Goal: Information Seeking & Learning: Find specific fact

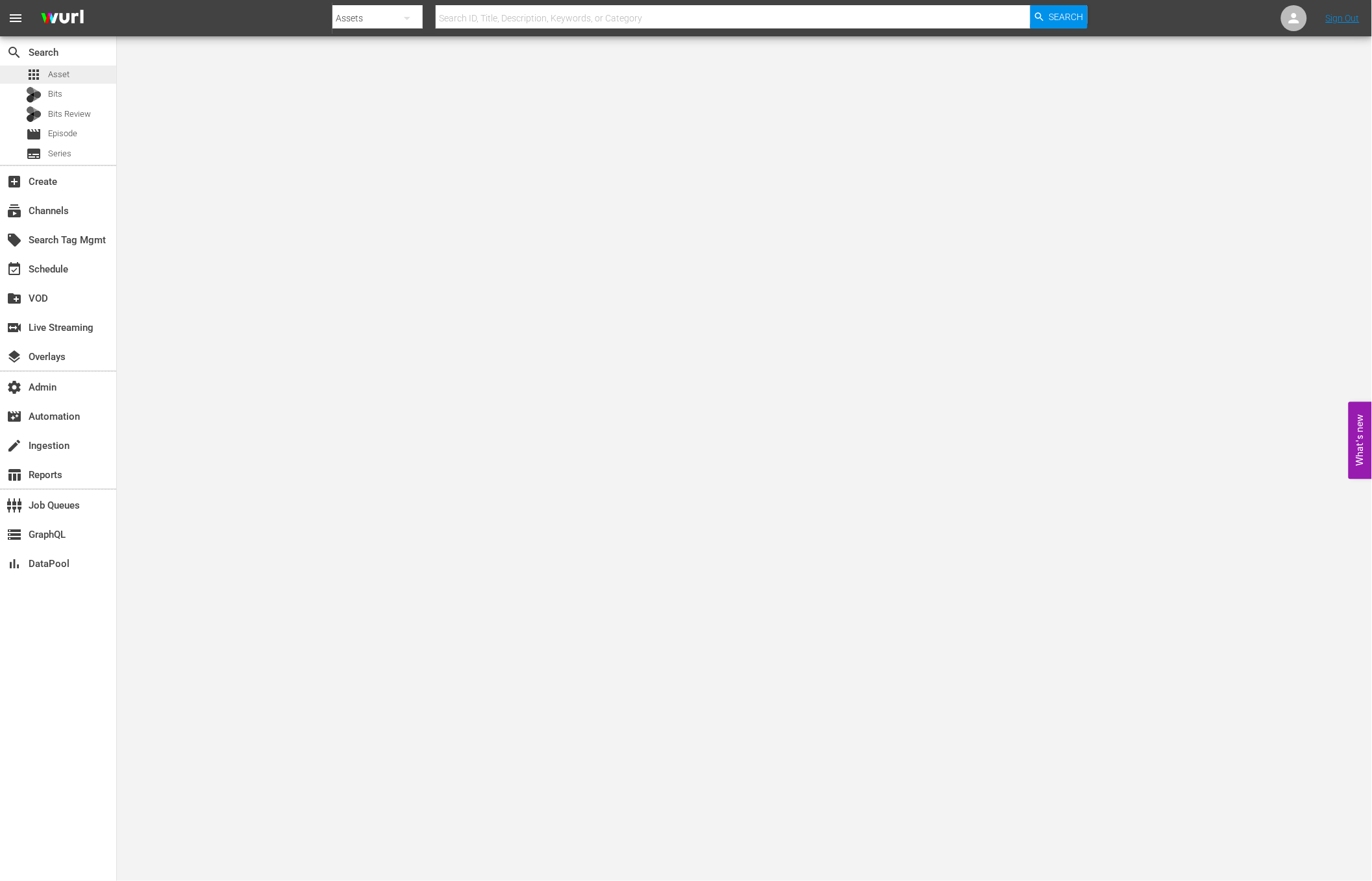
click at [78, 69] on div "apps Asset" at bounding box center [58, 74] width 116 height 18
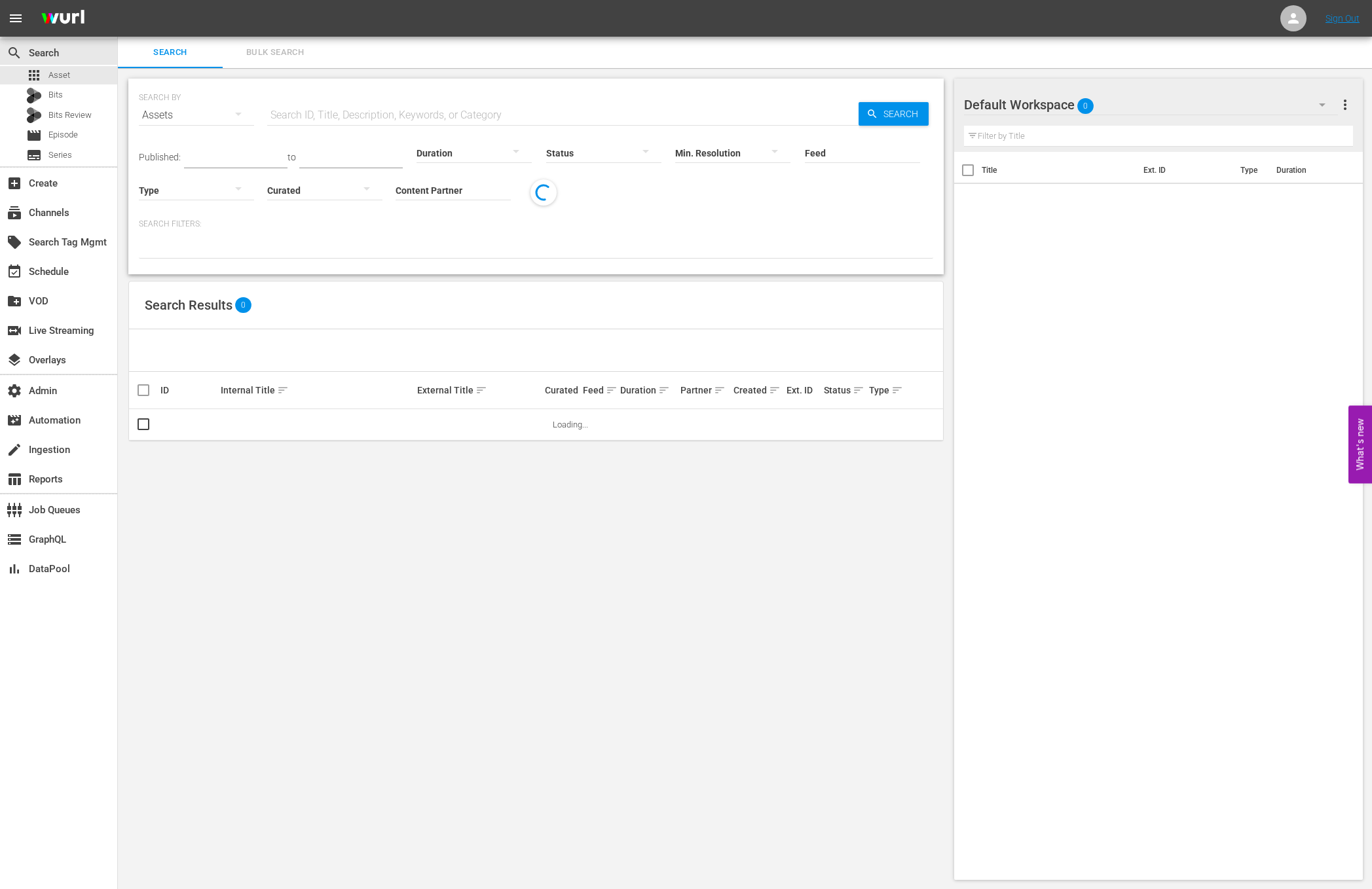
click at [395, 113] on input "text" at bounding box center [563, 115] width 591 height 32
paste input "AMCNVR0000015594"
type input "AMCNVR0000015594"
click at [890, 109] on span "Search" at bounding box center [903, 114] width 51 height 23
click at [445, 173] on input "Content Partner" at bounding box center [453, 191] width 115 height 47
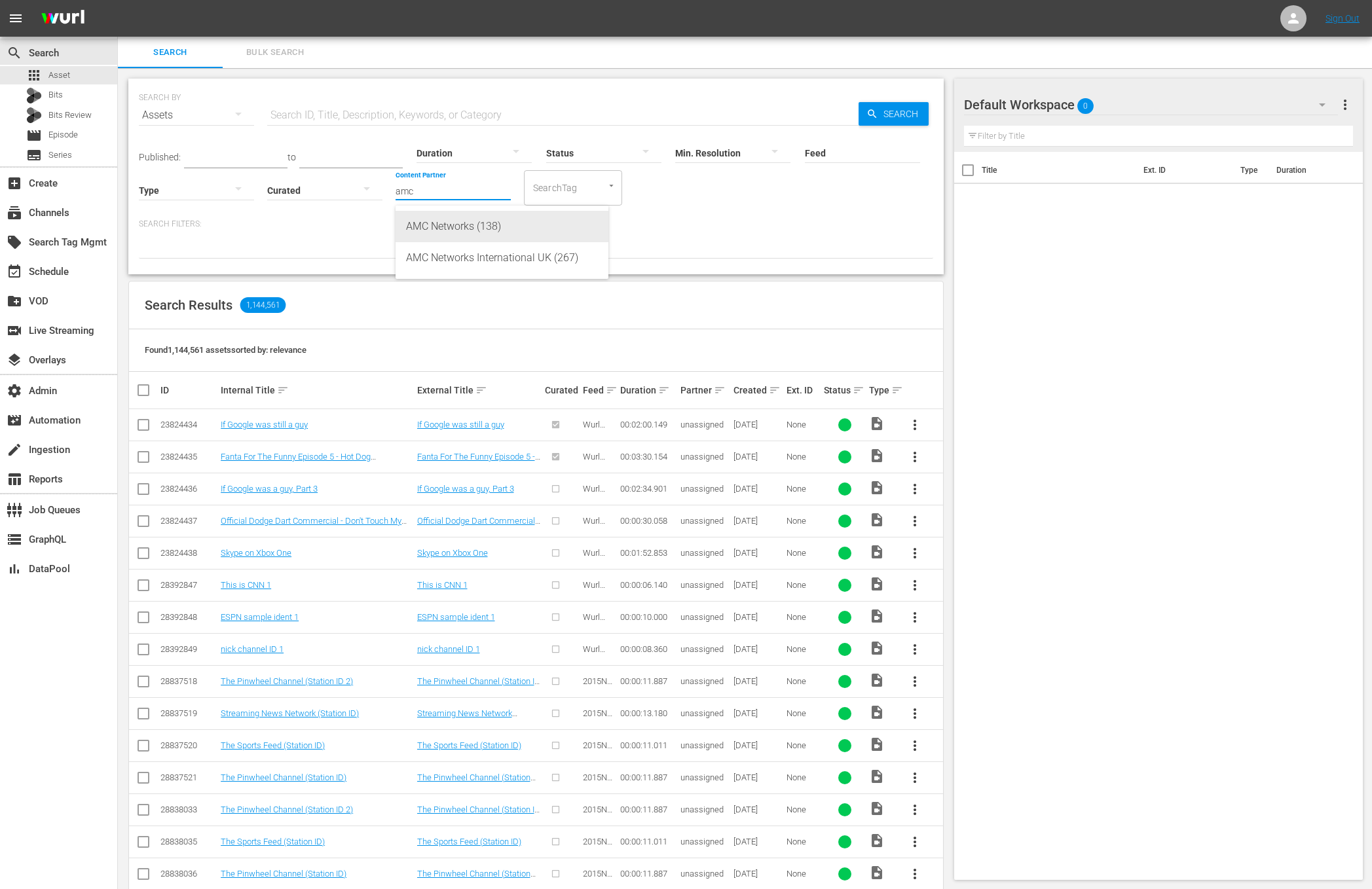
click at [503, 234] on div "AMC Networks (138)" at bounding box center [502, 227] width 192 height 32
type input "AMC Networks (138)"
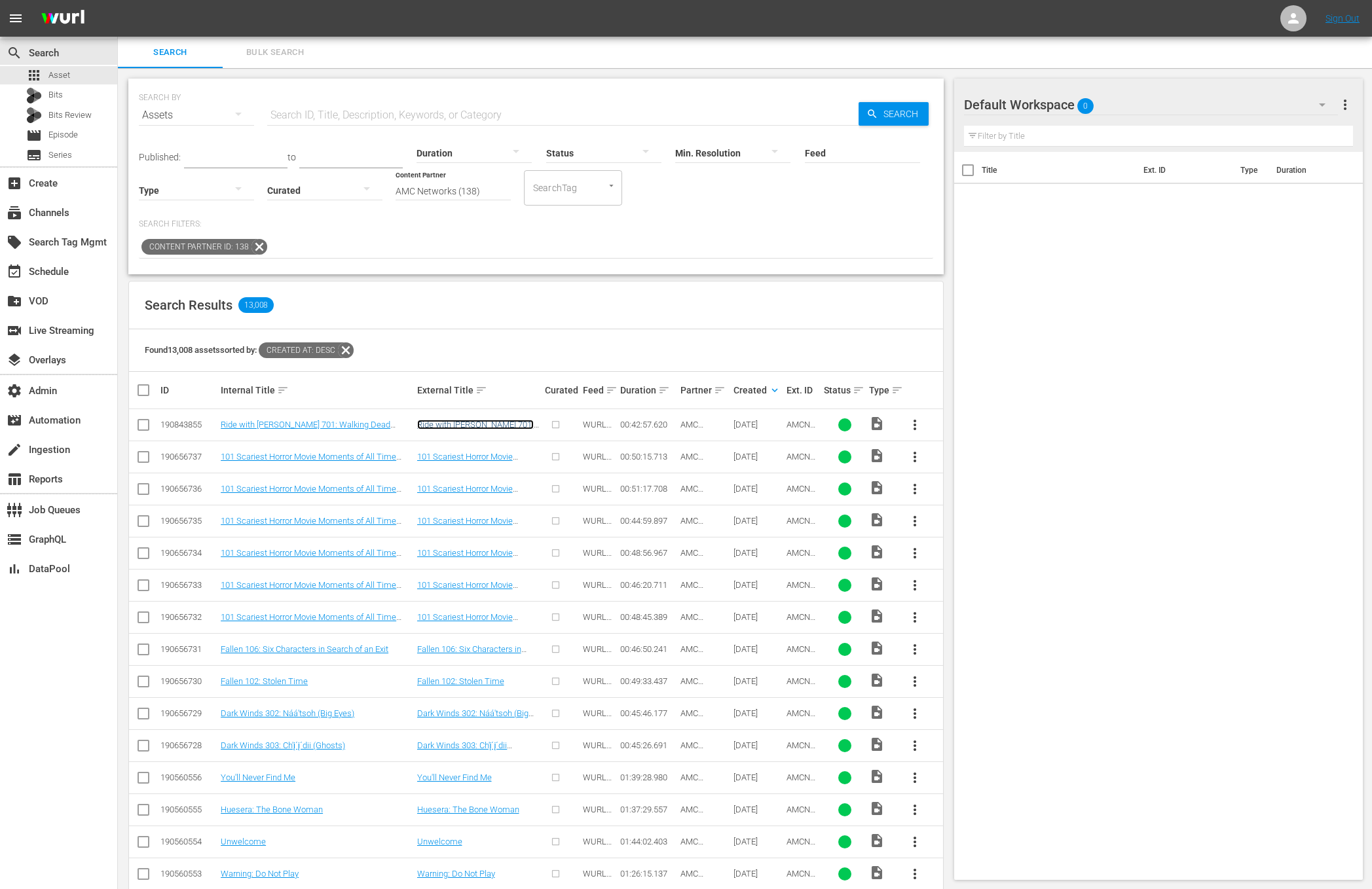
click at [467, 420] on link "Ride with [PERSON_NAME] 701: Walking Dead Country with [PERSON_NAME]" at bounding box center [476, 434] width 117 height 29
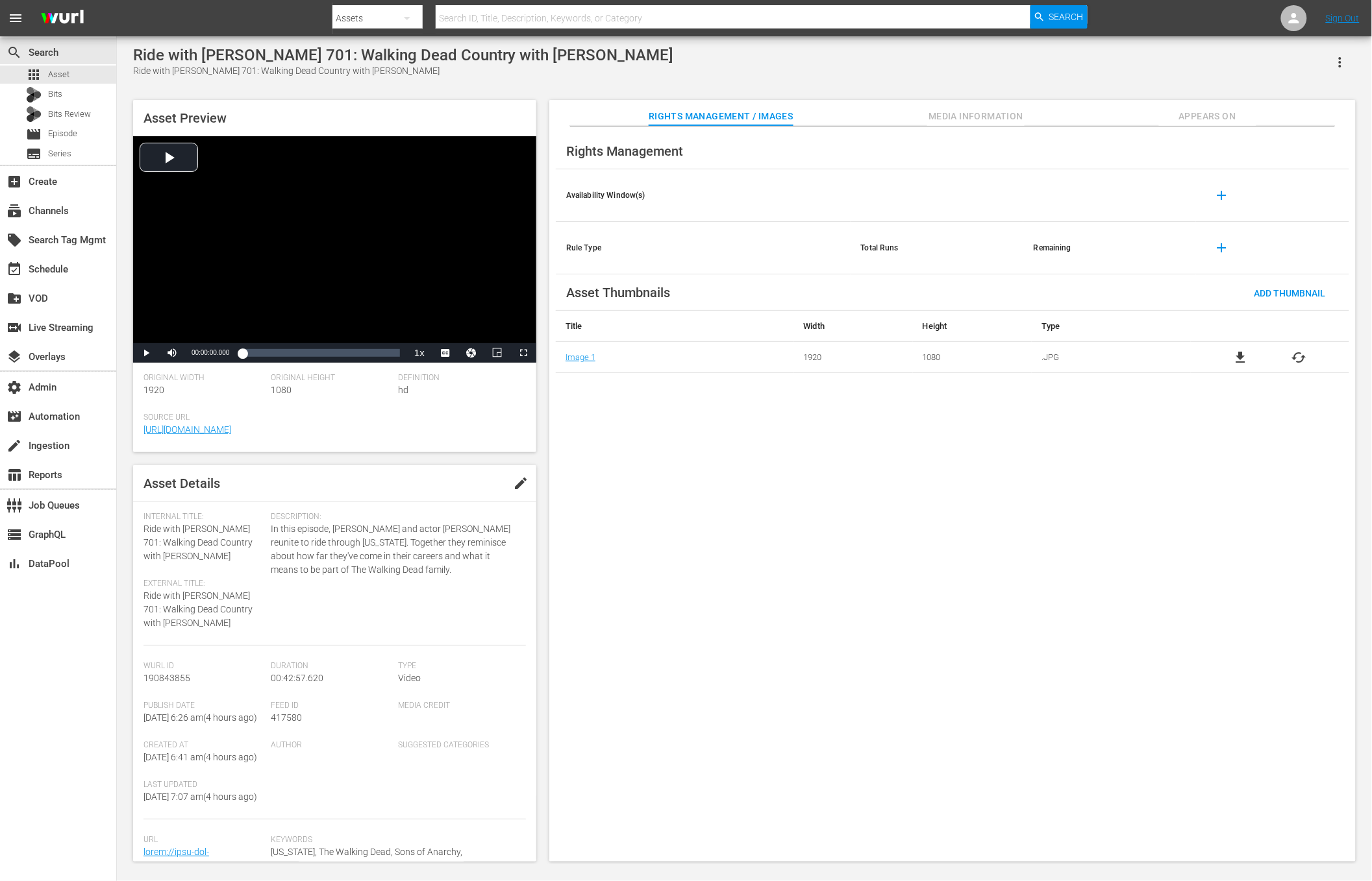
click at [285, 714] on span "417580" at bounding box center [286, 717] width 31 height 10
copy span "417580"
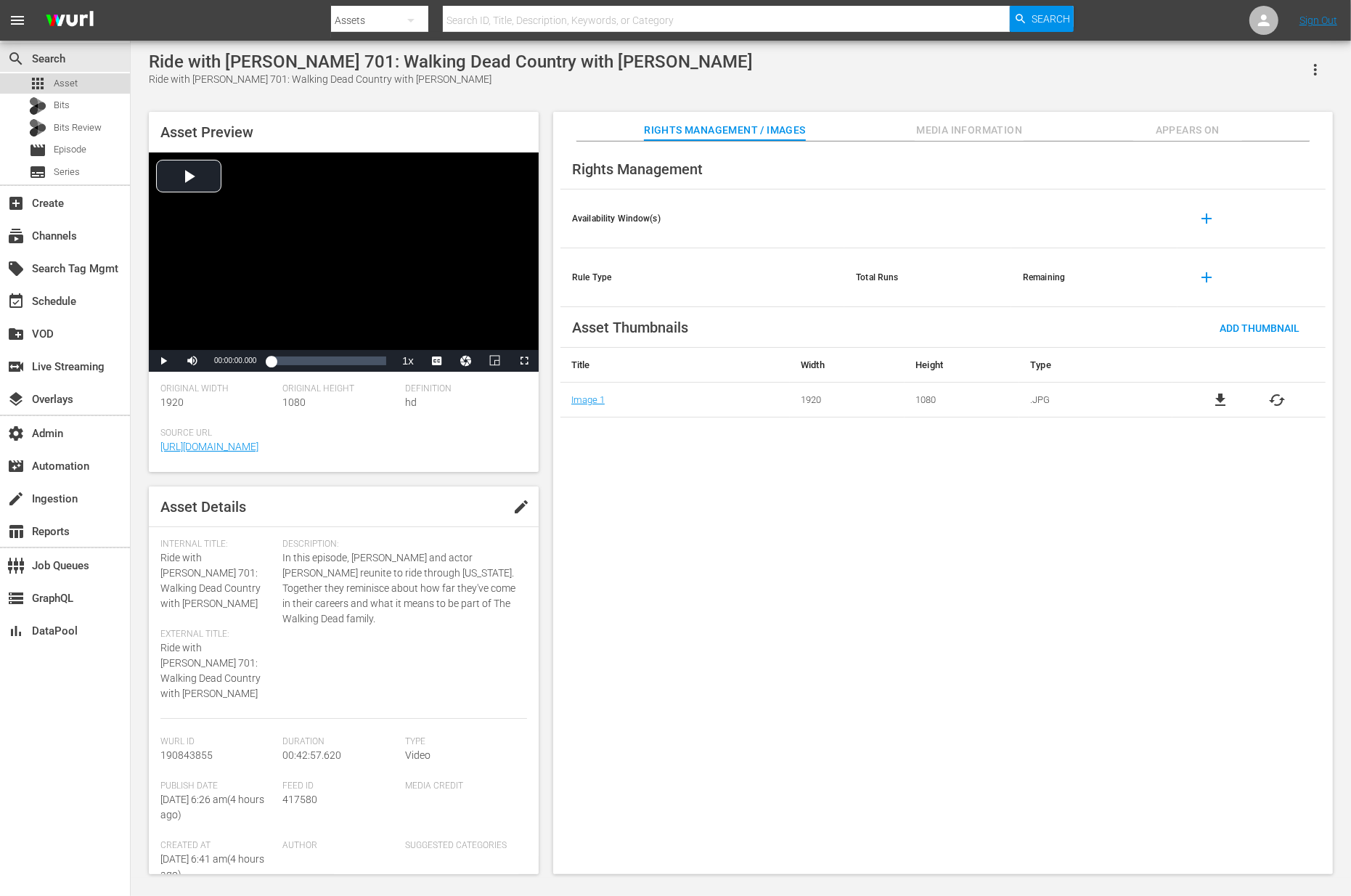
click at [57, 90] on div "apps Asset" at bounding box center [53, 83] width 49 height 21
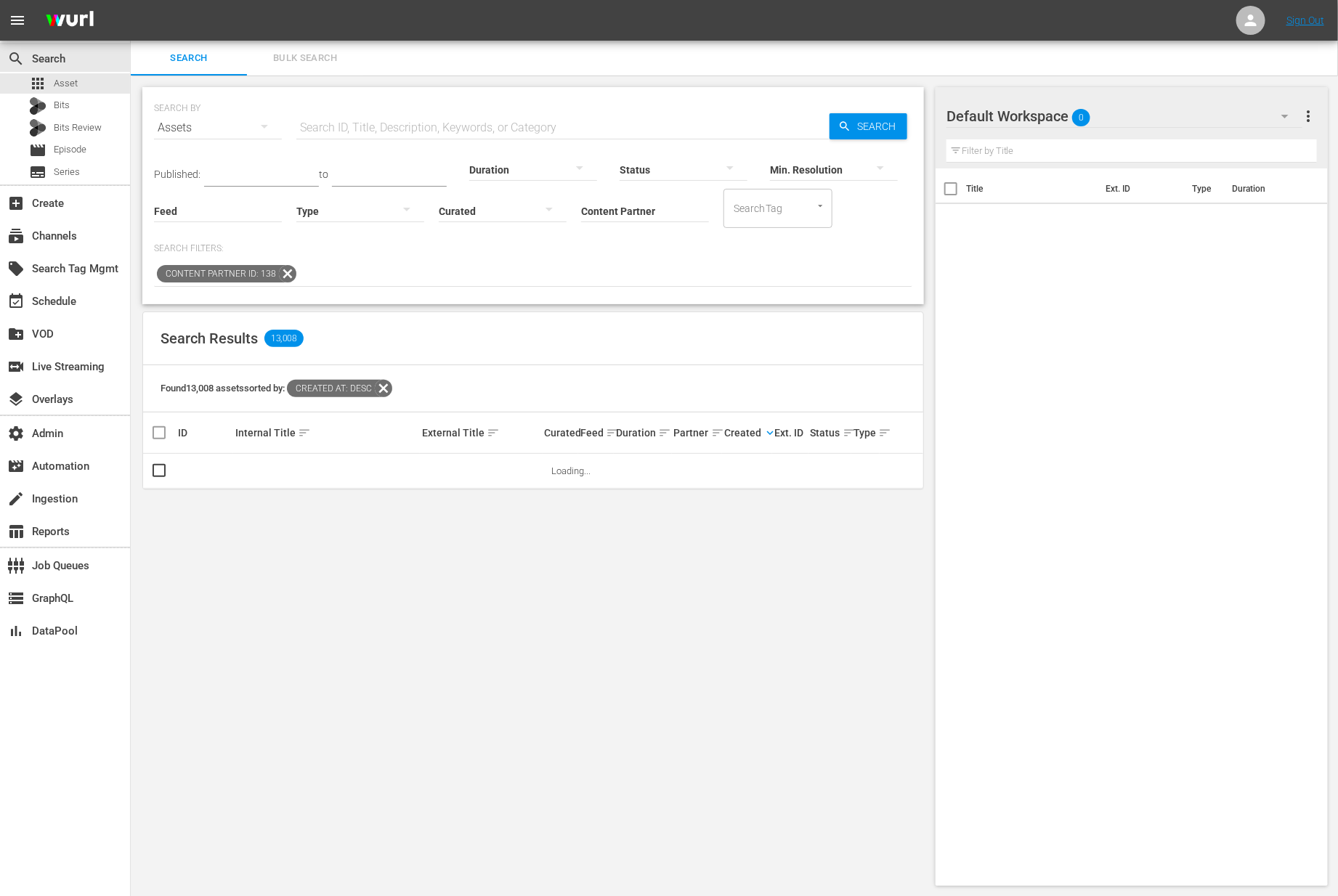
click at [461, 106] on div "SEARCH BY Search By Assets Search ID, Title, Description, Keywords, or Category…" at bounding box center [533, 119] width 758 height 52
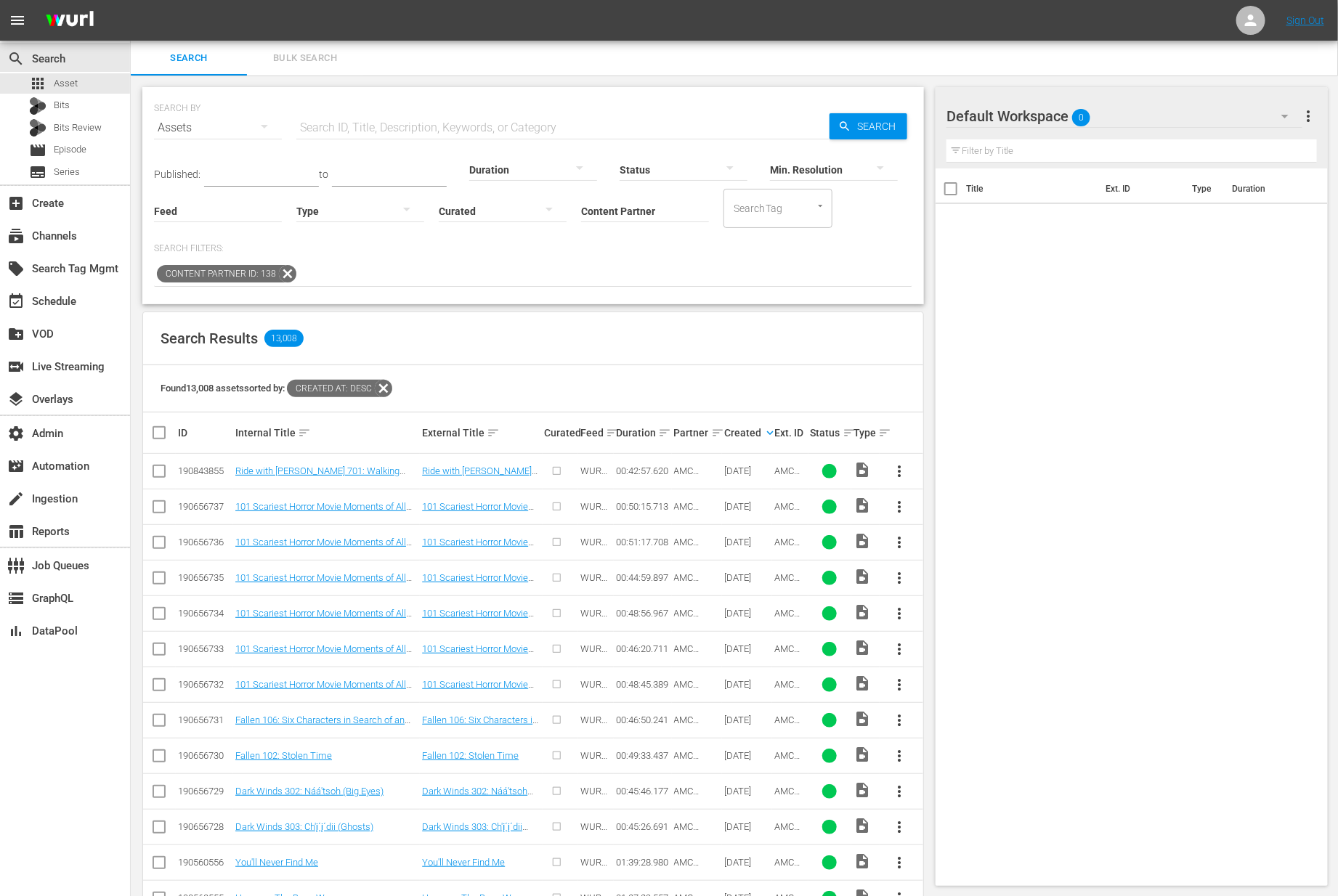
click at [581, 133] on input "text" at bounding box center [563, 128] width 533 height 35
paste input "Ride with [PERSON_NAME] 101: [US_STATE]: Pacific Coast Highway"
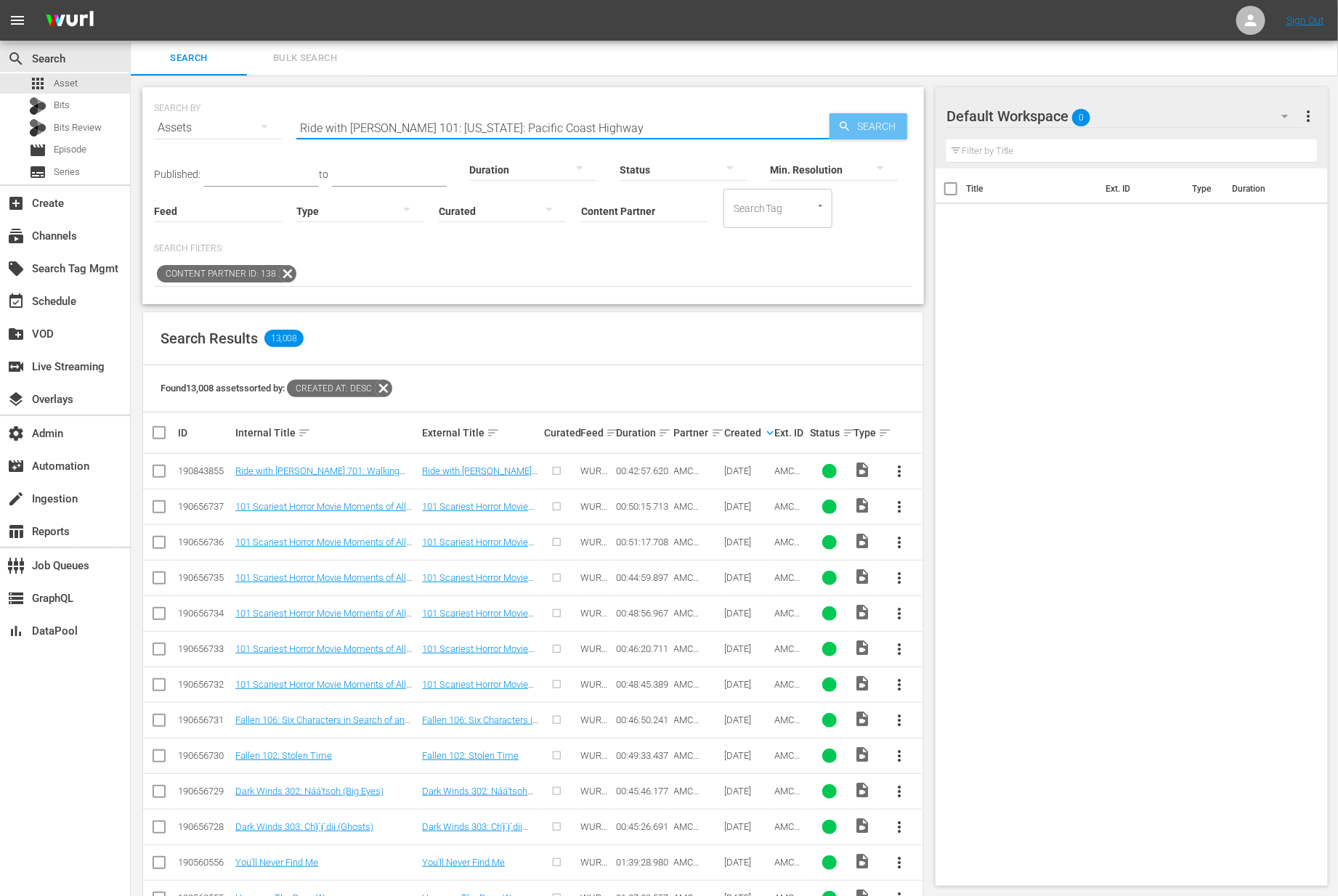
type input "Ride with [PERSON_NAME] 101: [US_STATE]: Pacific Coast Highway"
click at [870, 128] on span "Search" at bounding box center [880, 126] width 56 height 26
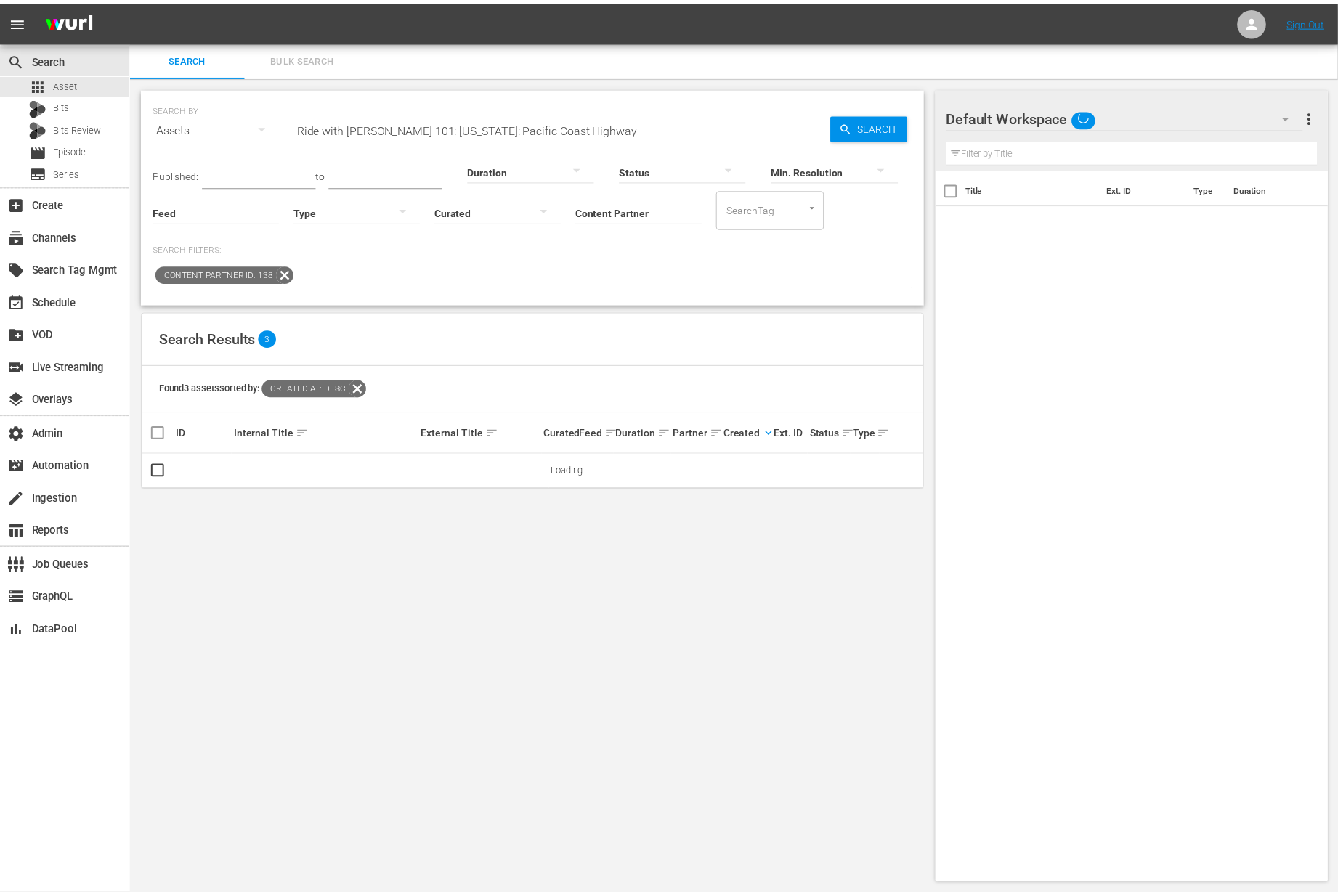
scroll to position [2, 0]
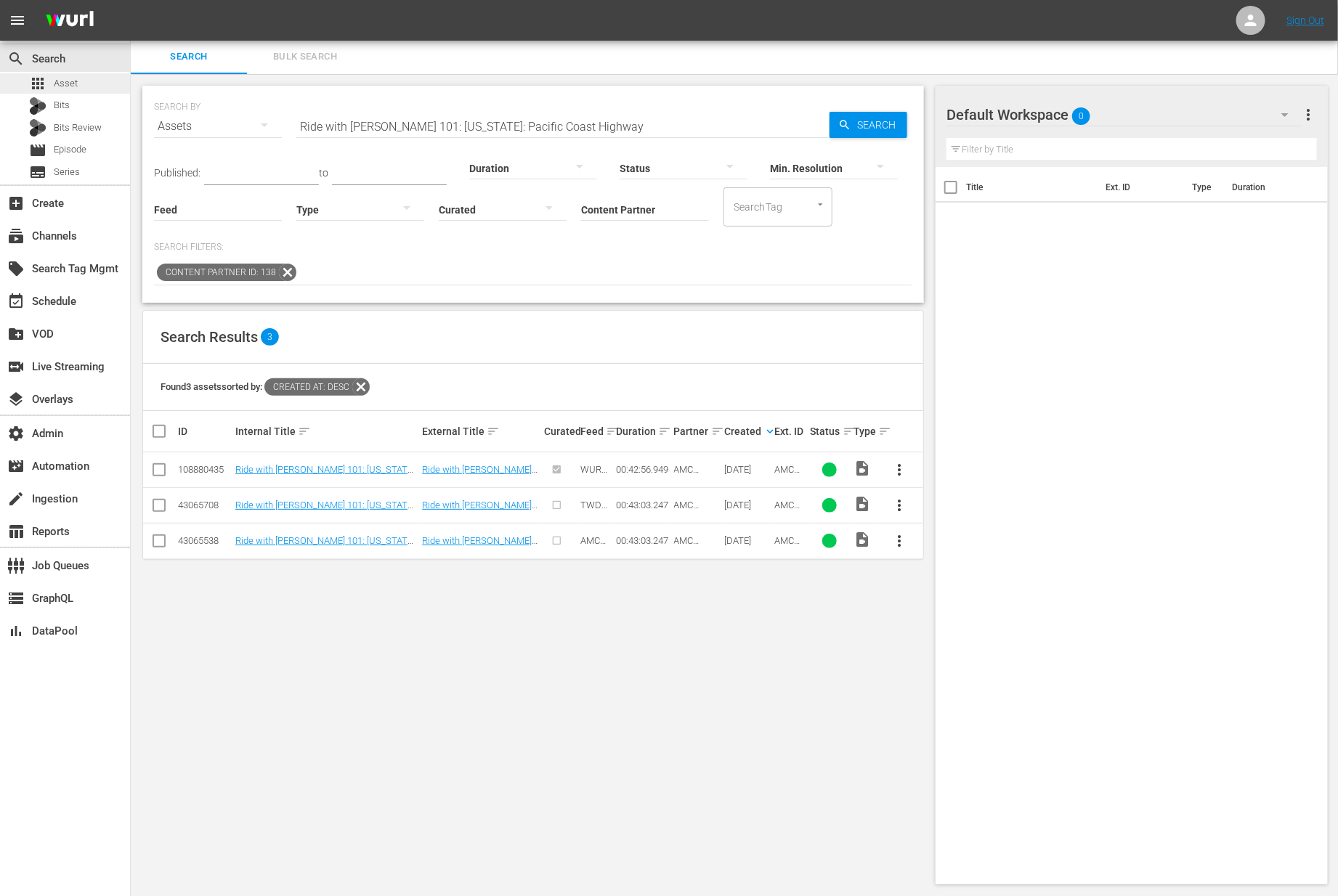
click at [87, 88] on div "apps Asset" at bounding box center [65, 83] width 130 height 21
click at [486, 125] on input "Ride with [PERSON_NAME] 101: [US_STATE]: Pacific Coast Highway" at bounding box center [563, 126] width 533 height 35
paste input "AMCNVR0000015595"
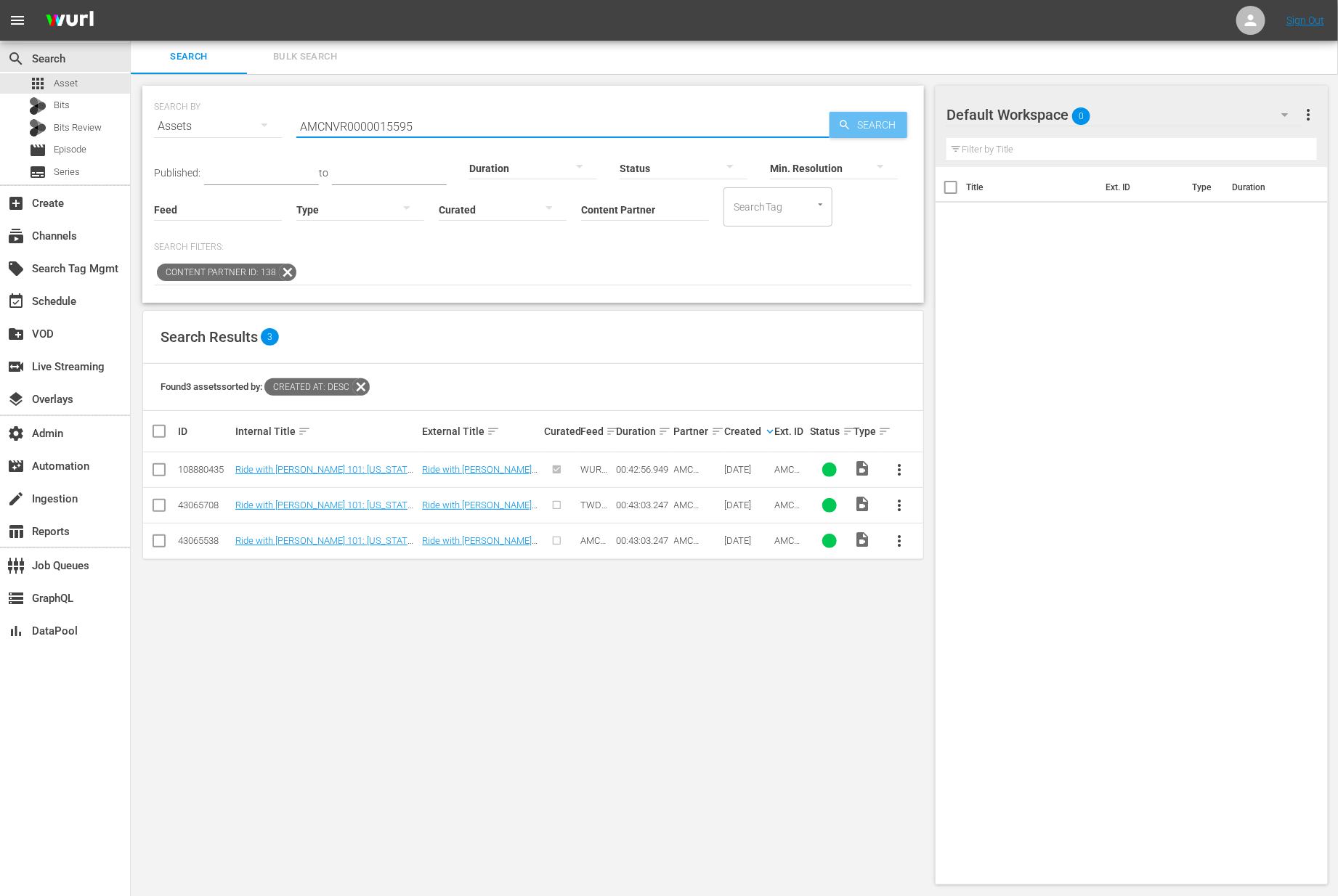
click at [877, 119] on span "Search" at bounding box center [880, 125] width 56 height 26
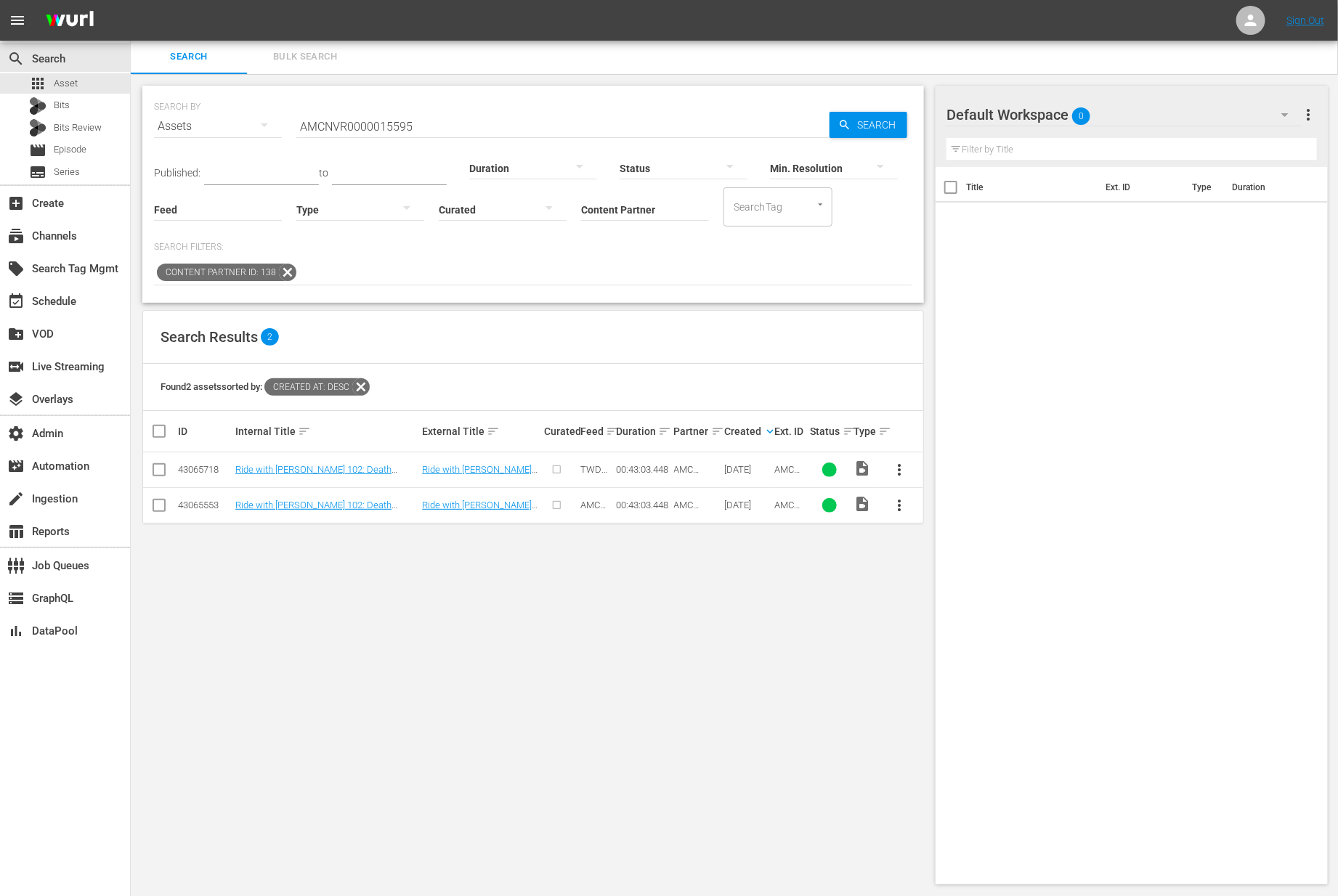
click at [506, 135] on div "Duration" at bounding box center [533, 159] width 128 height 52
click at [506, 135] on div "Duration" at bounding box center [533, 159] width 128 height 52
click at [497, 128] on input "AMCNVR0000015595" at bounding box center [563, 126] width 533 height 35
click at [498, 128] on input "AMCNVR0000015595" at bounding box center [563, 126] width 533 height 35
paste input "Ride with [PERSON_NAME] 102: Death Valley: [PERSON_NAME]'s View"
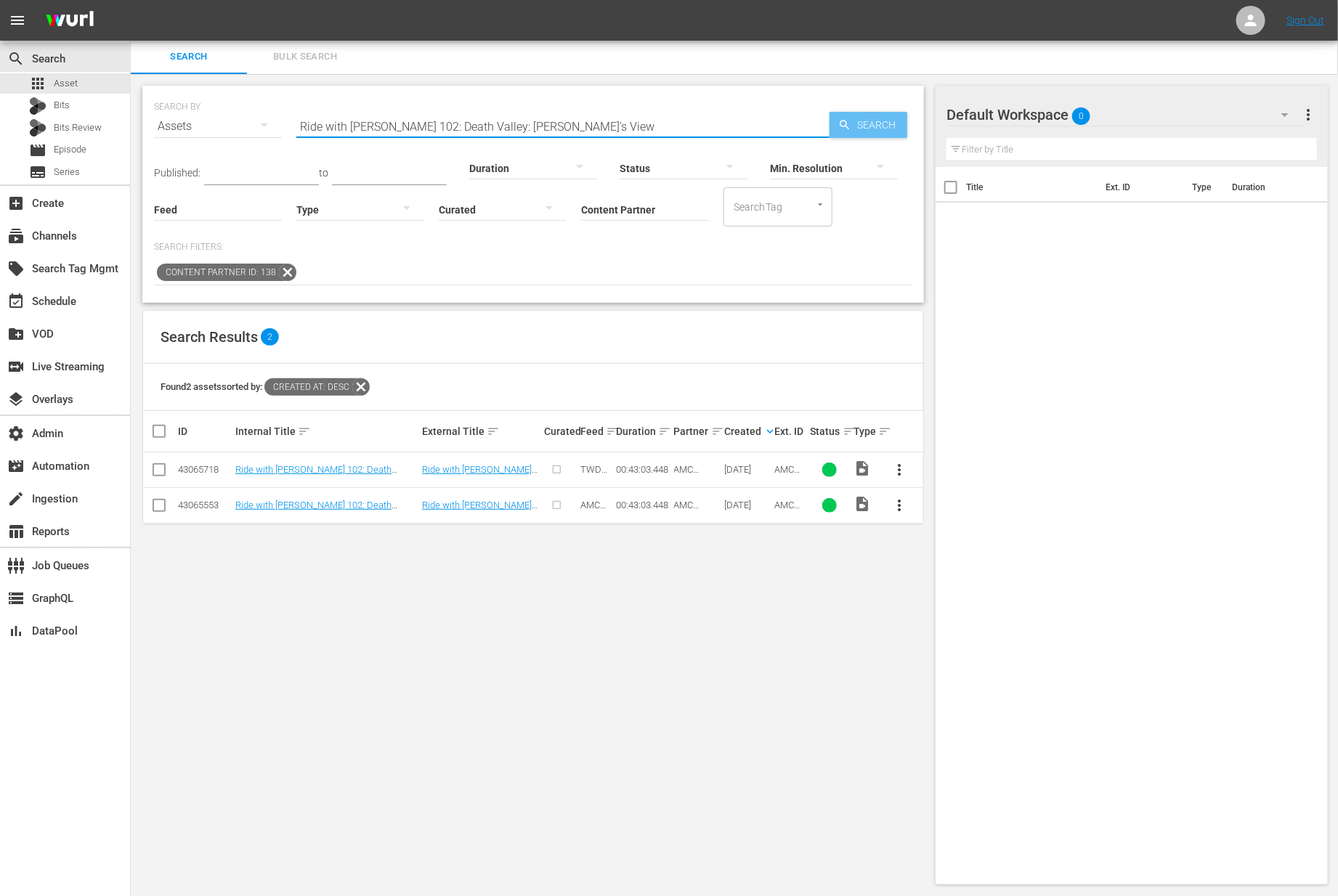
type input "Ride with [PERSON_NAME] 102: Death Valley: [PERSON_NAME]'s View"
click at [873, 122] on span "Search" at bounding box center [880, 125] width 56 height 26
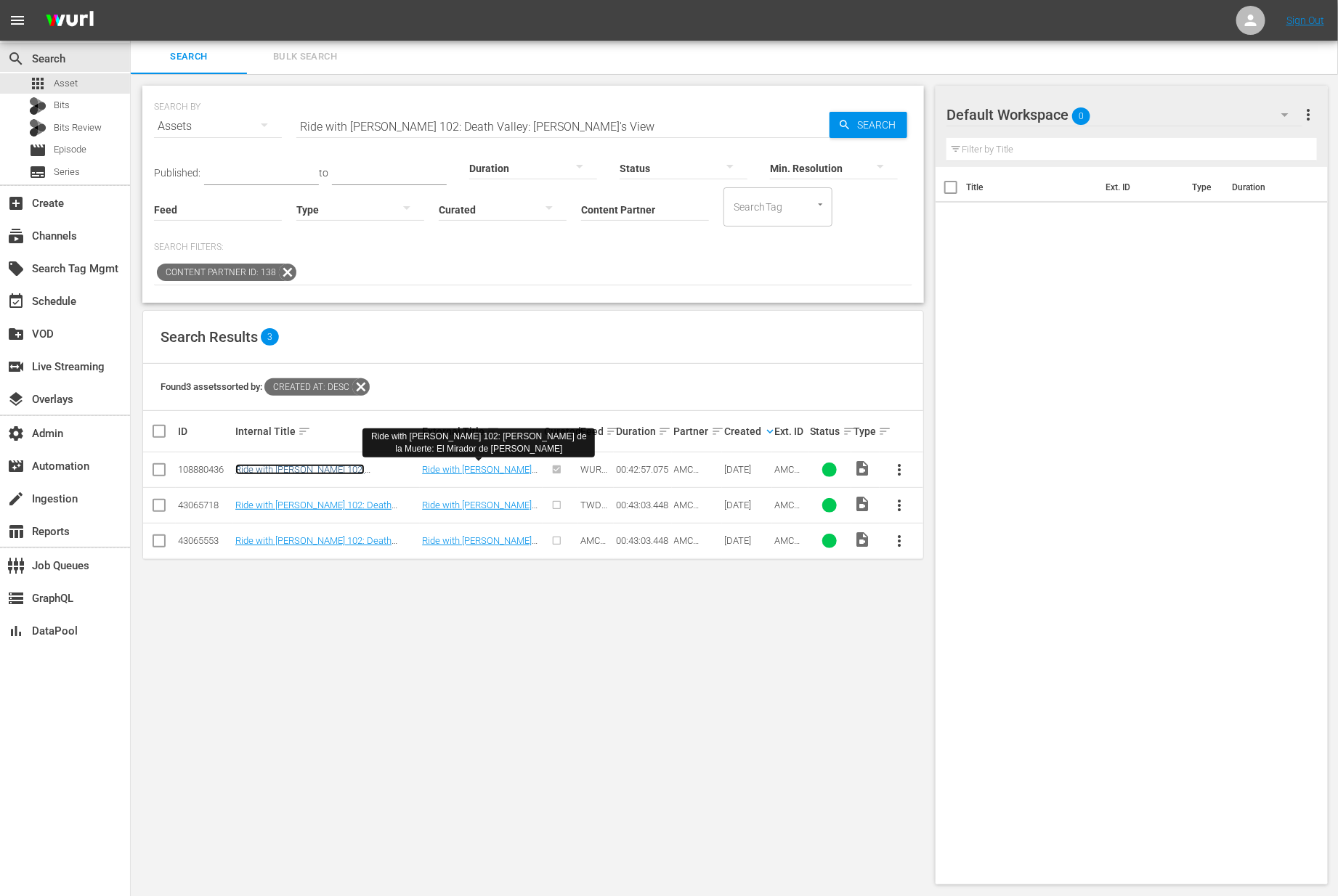
click at [385, 464] on link "Ride with [PERSON_NAME] 102: [PERSON_NAME] de la Muerte: El Mirador de [PERSON_…" at bounding box center [325, 480] width 180 height 33
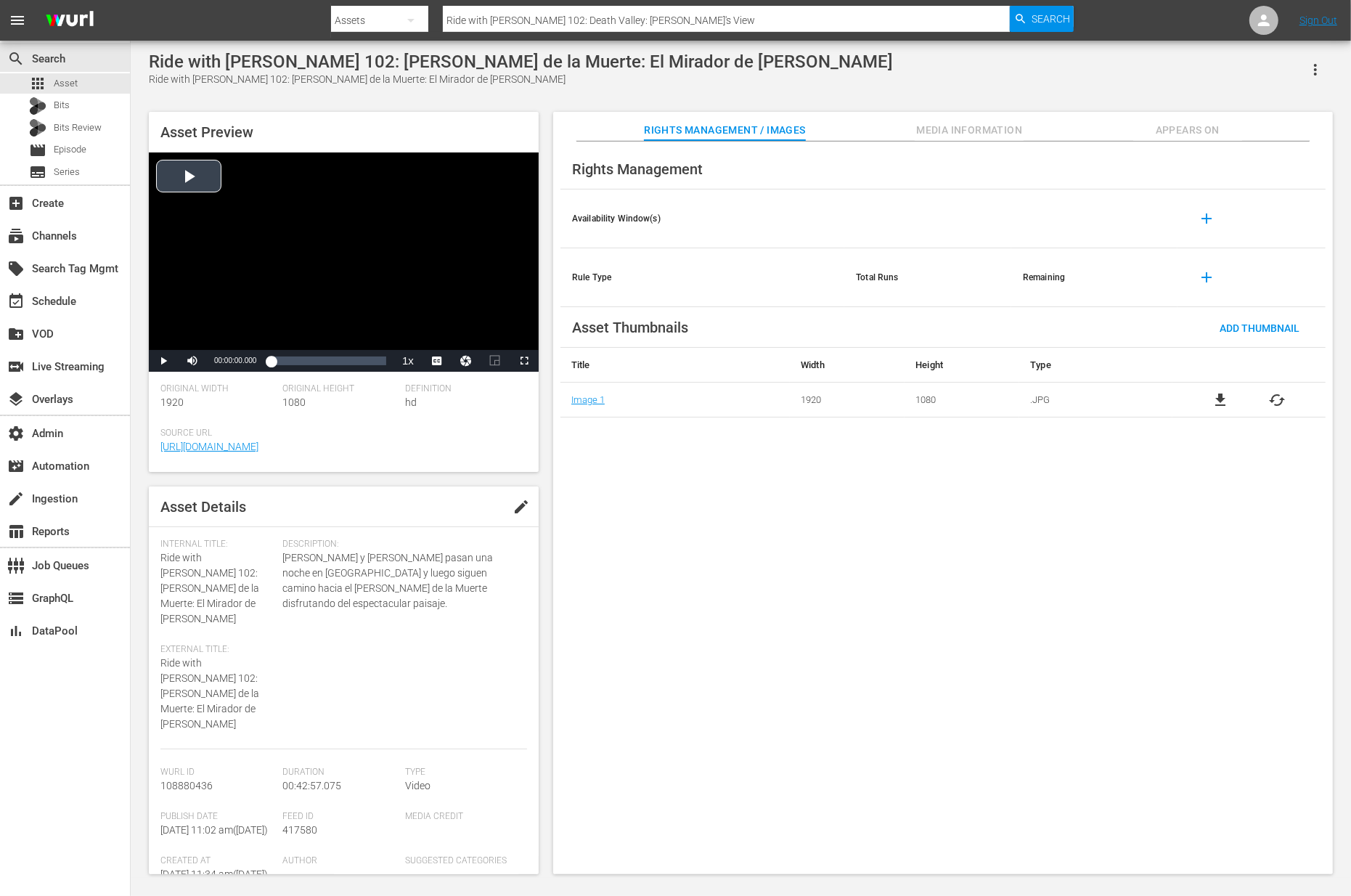
click at [187, 164] on div "Video Player" at bounding box center [343, 252] width 390 height 198
click at [163, 361] on span "Video Player" at bounding box center [163, 361] width 0 height 0
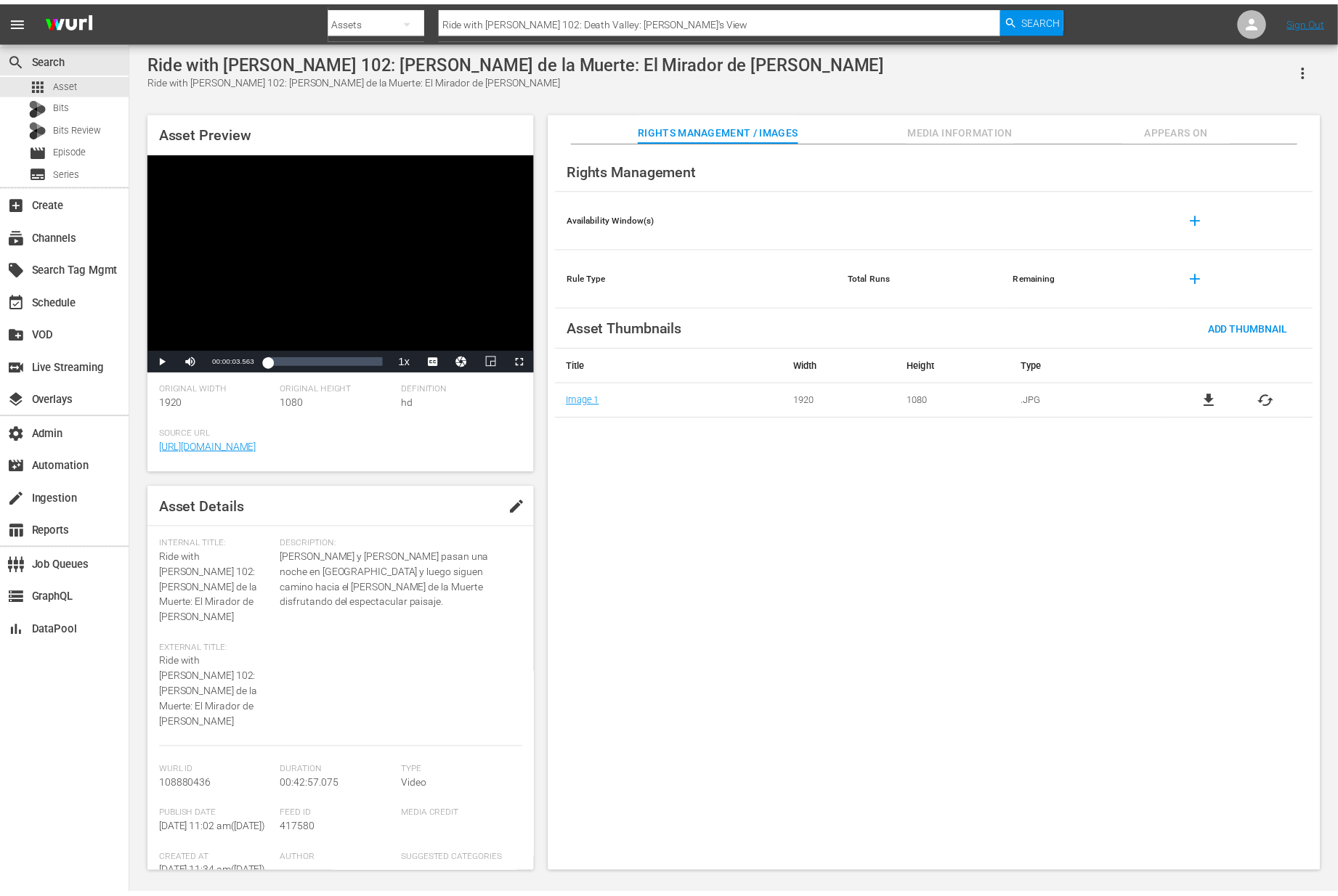
scroll to position [2, 0]
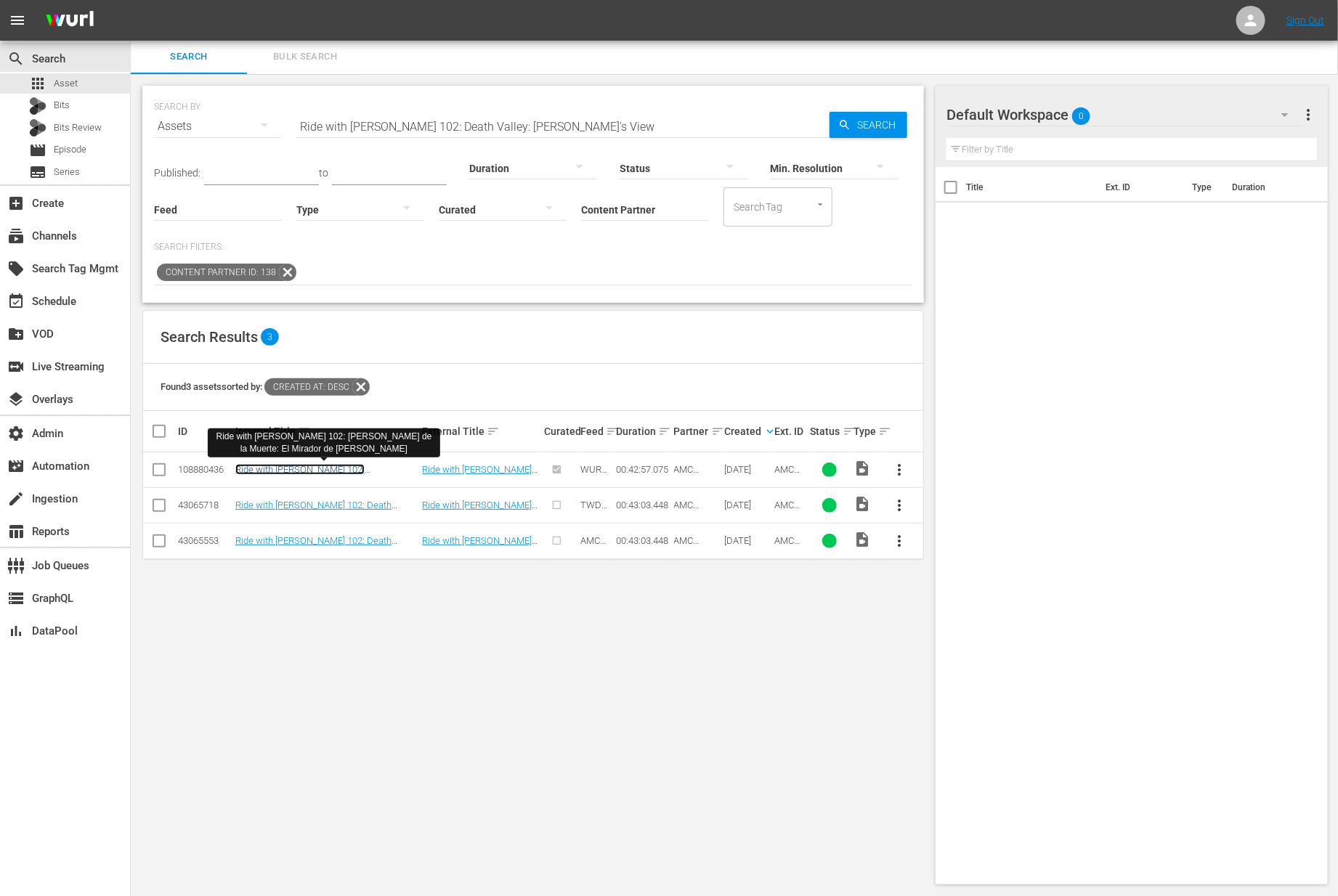
click at [401, 464] on link "Ride with [PERSON_NAME] 102: [PERSON_NAME] de la Muerte: El Mirador de [PERSON_…" at bounding box center [325, 480] width 180 height 33
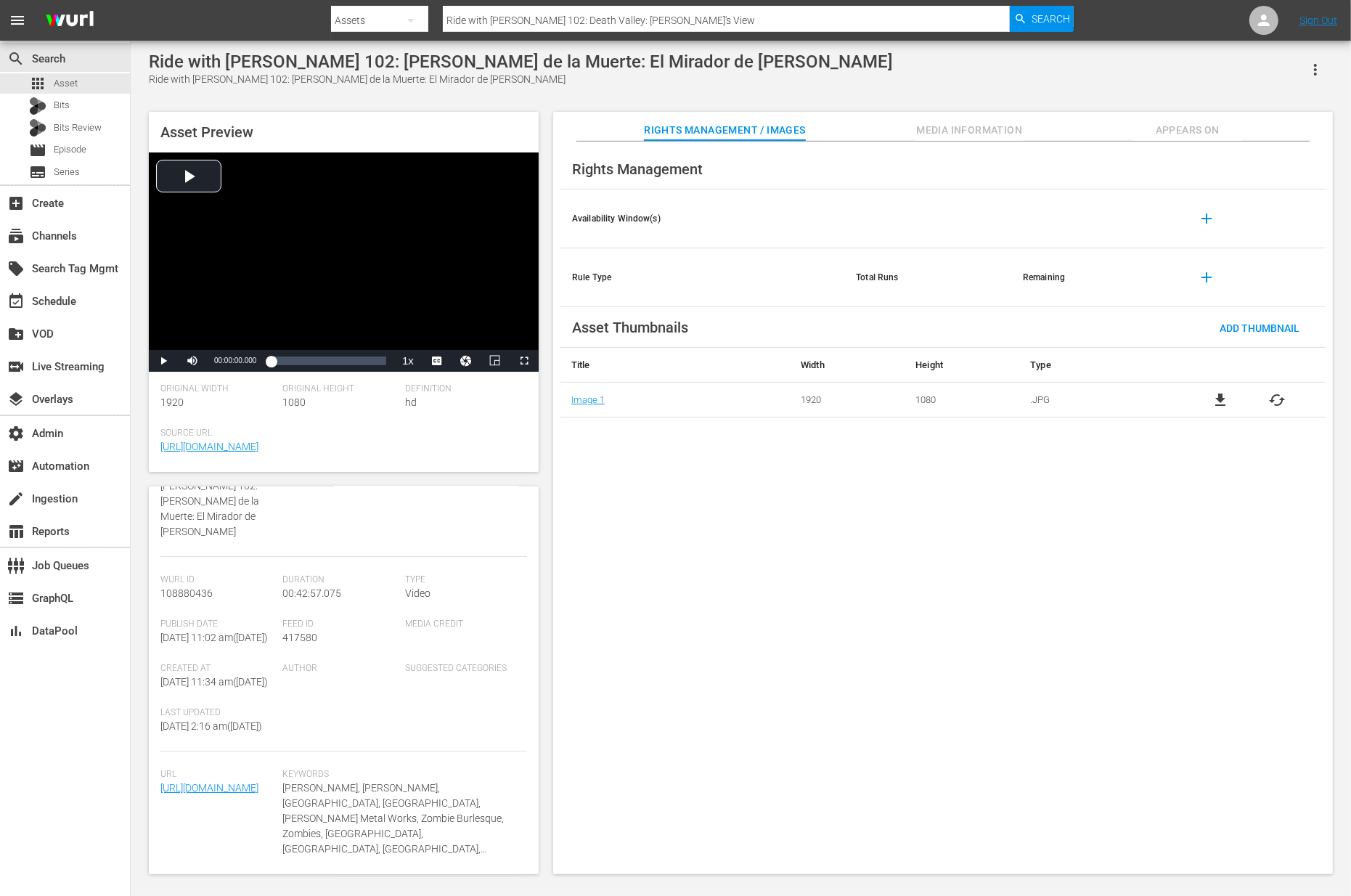
scroll to position [9, 0]
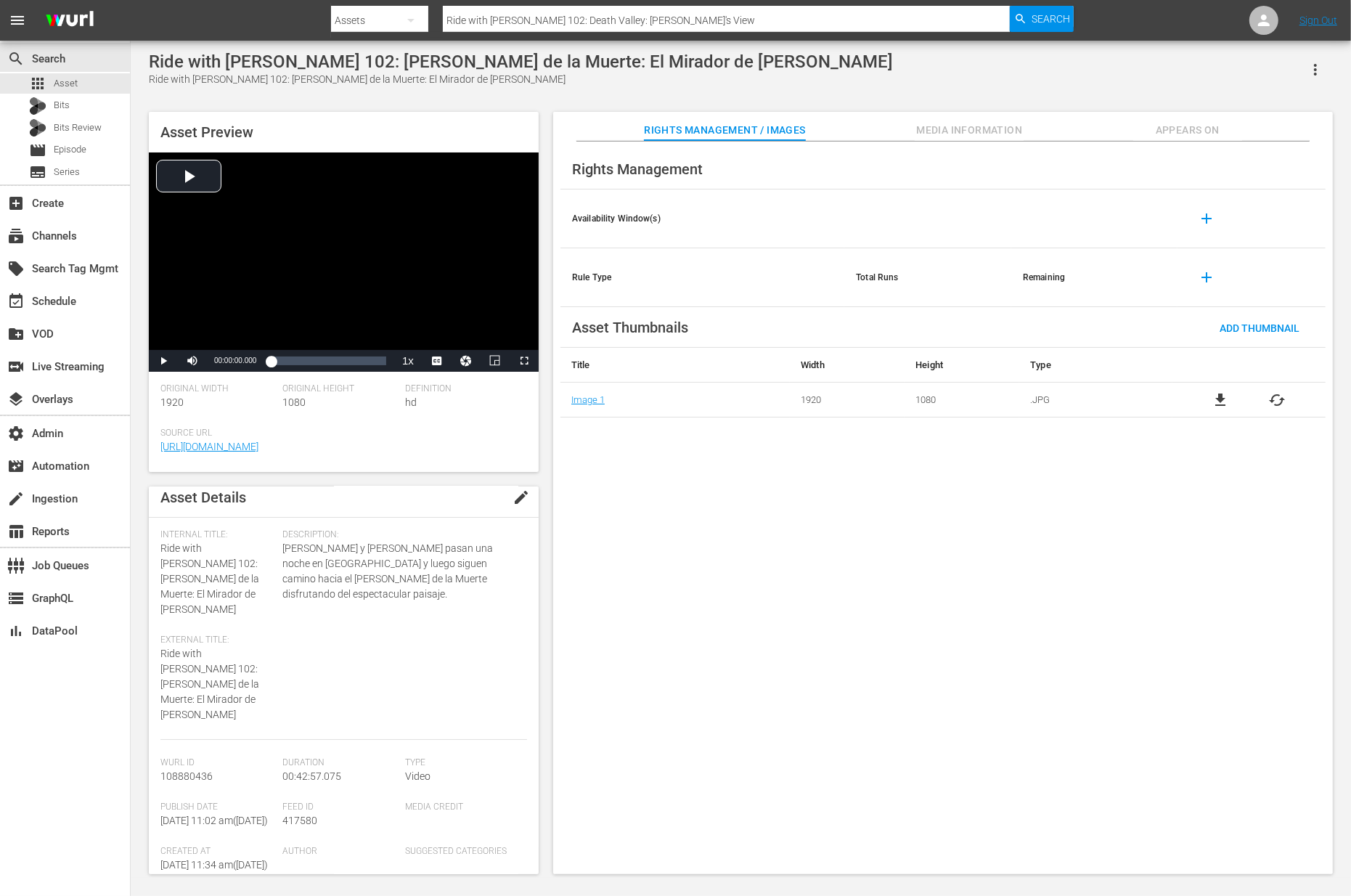
click at [976, 119] on button "Media Information" at bounding box center [969, 126] width 109 height 29
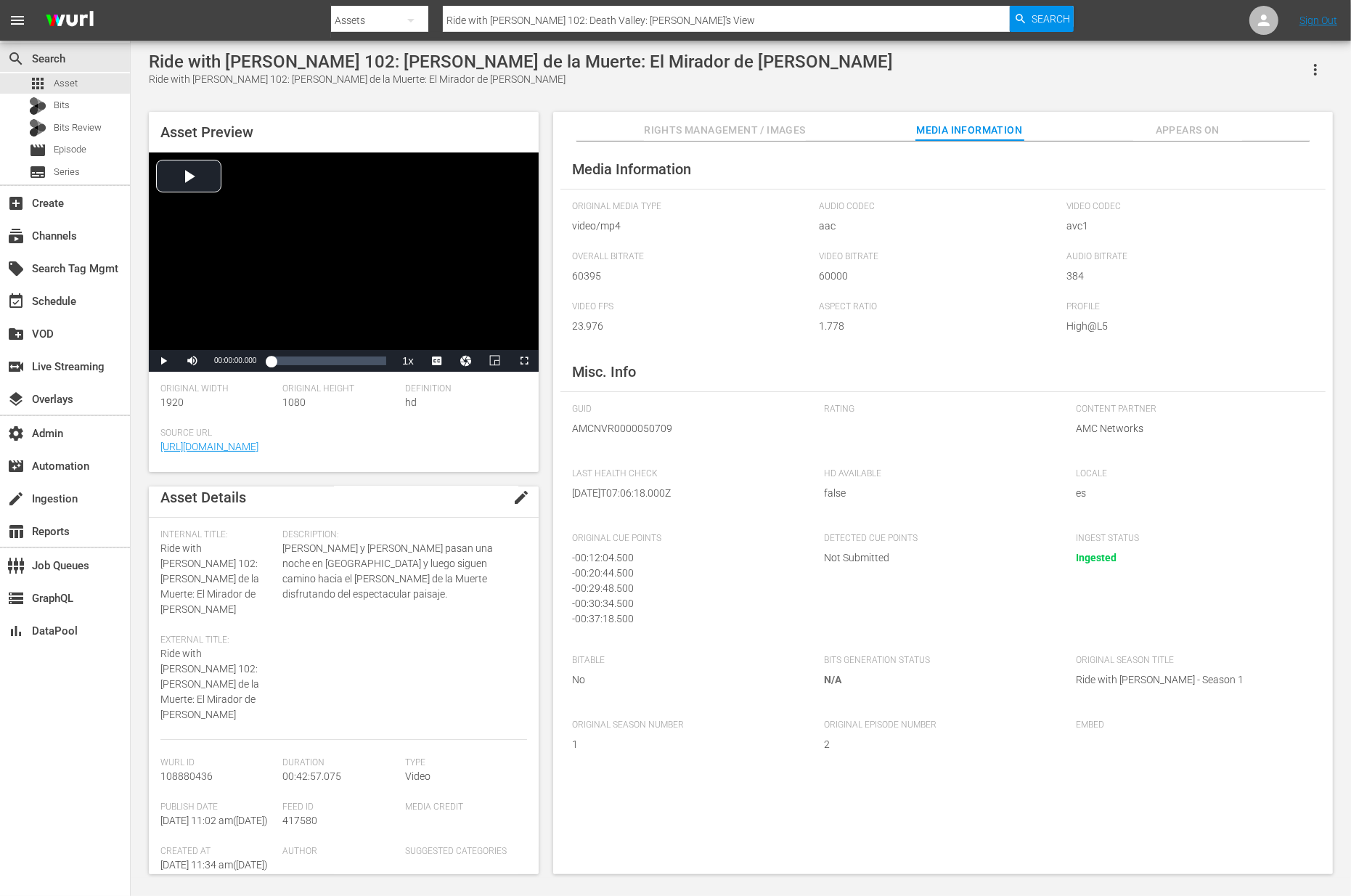
scroll to position [4, 0]
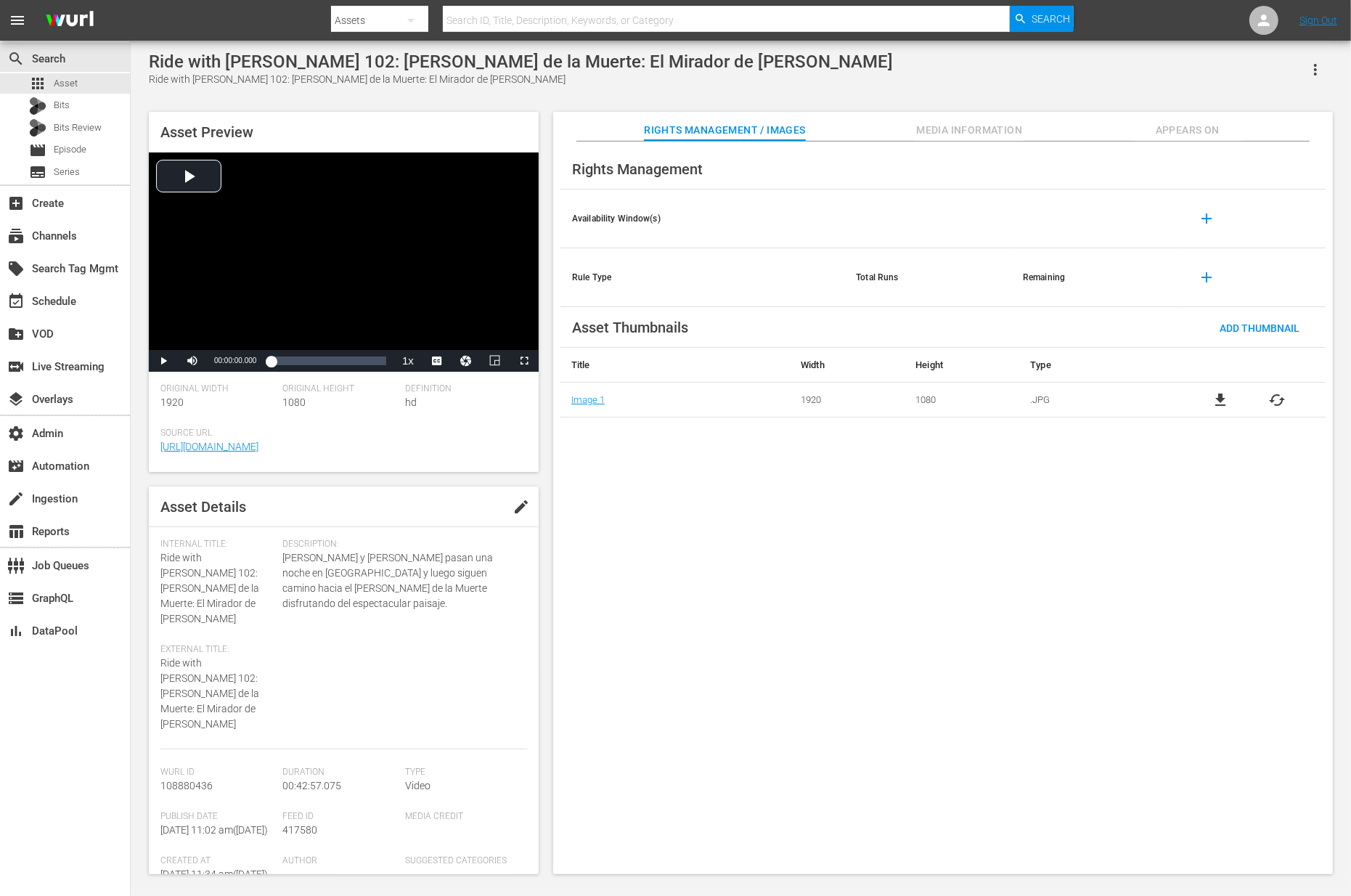
click at [935, 137] on span "Media Information" at bounding box center [969, 131] width 109 height 18
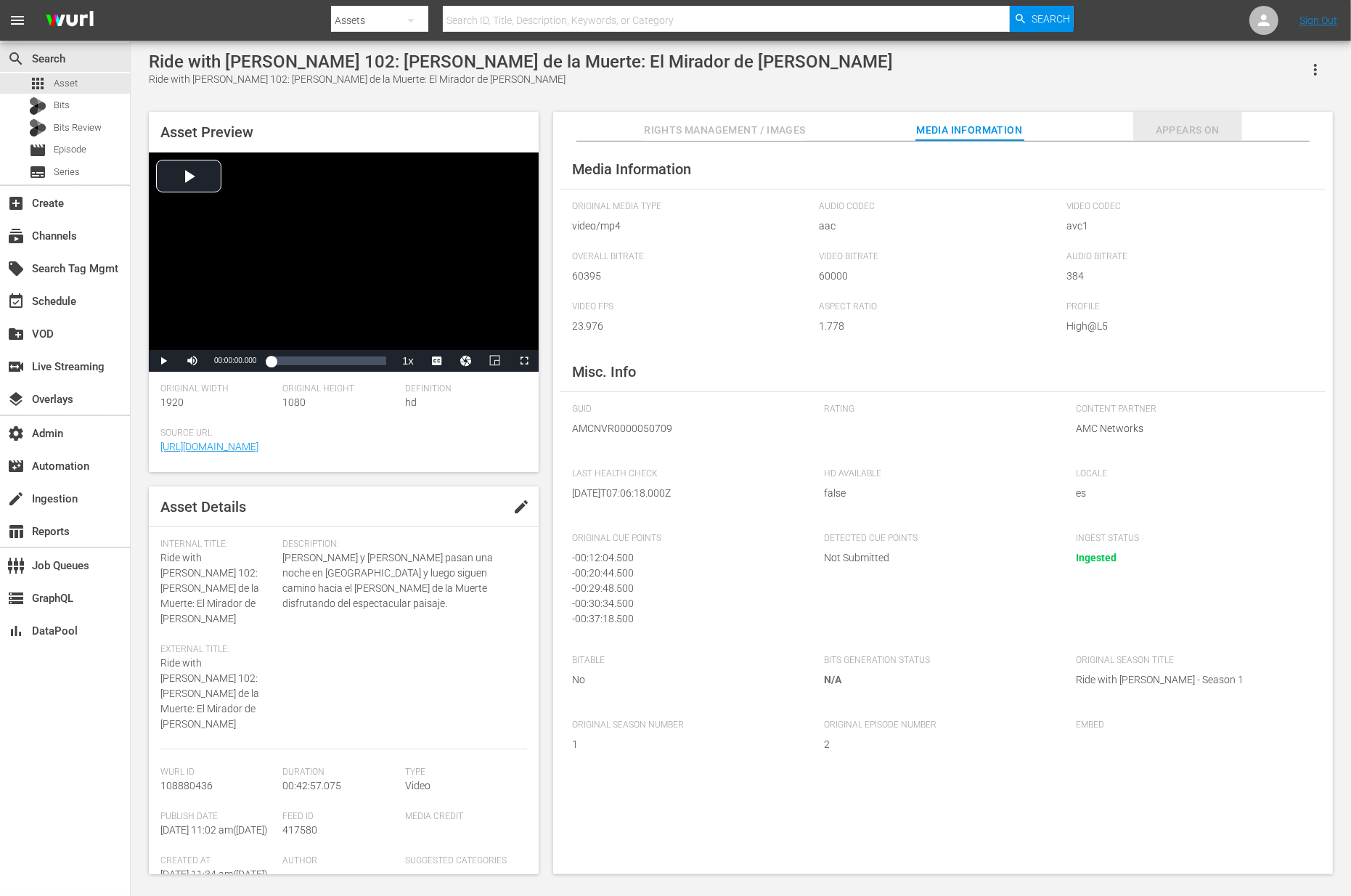
click at [1181, 128] on span "Appears On" at bounding box center [1187, 131] width 109 height 18
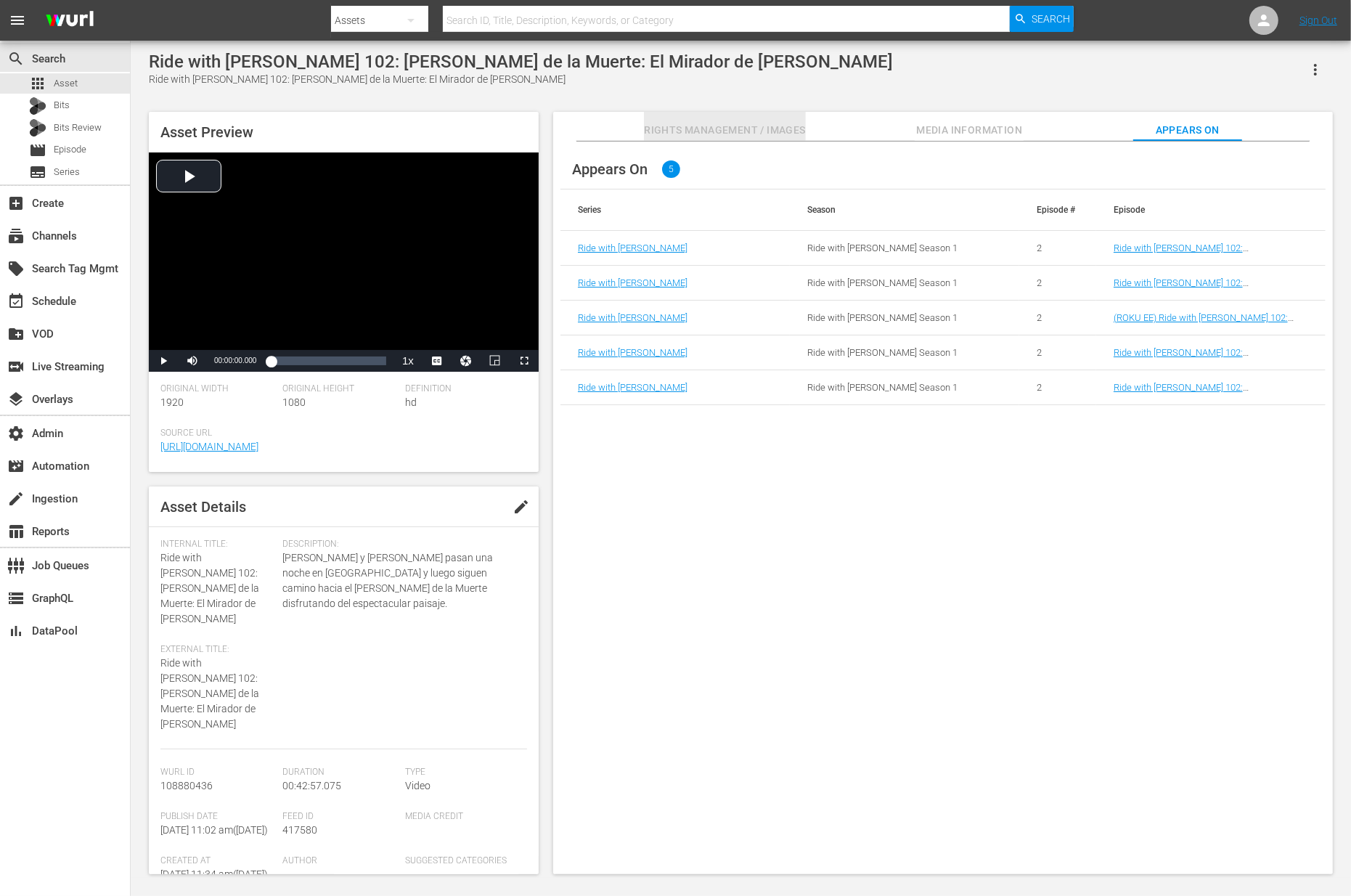
click at [774, 125] on span "Rights Management / Images" at bounding box center [724, 131] width 161 height 18
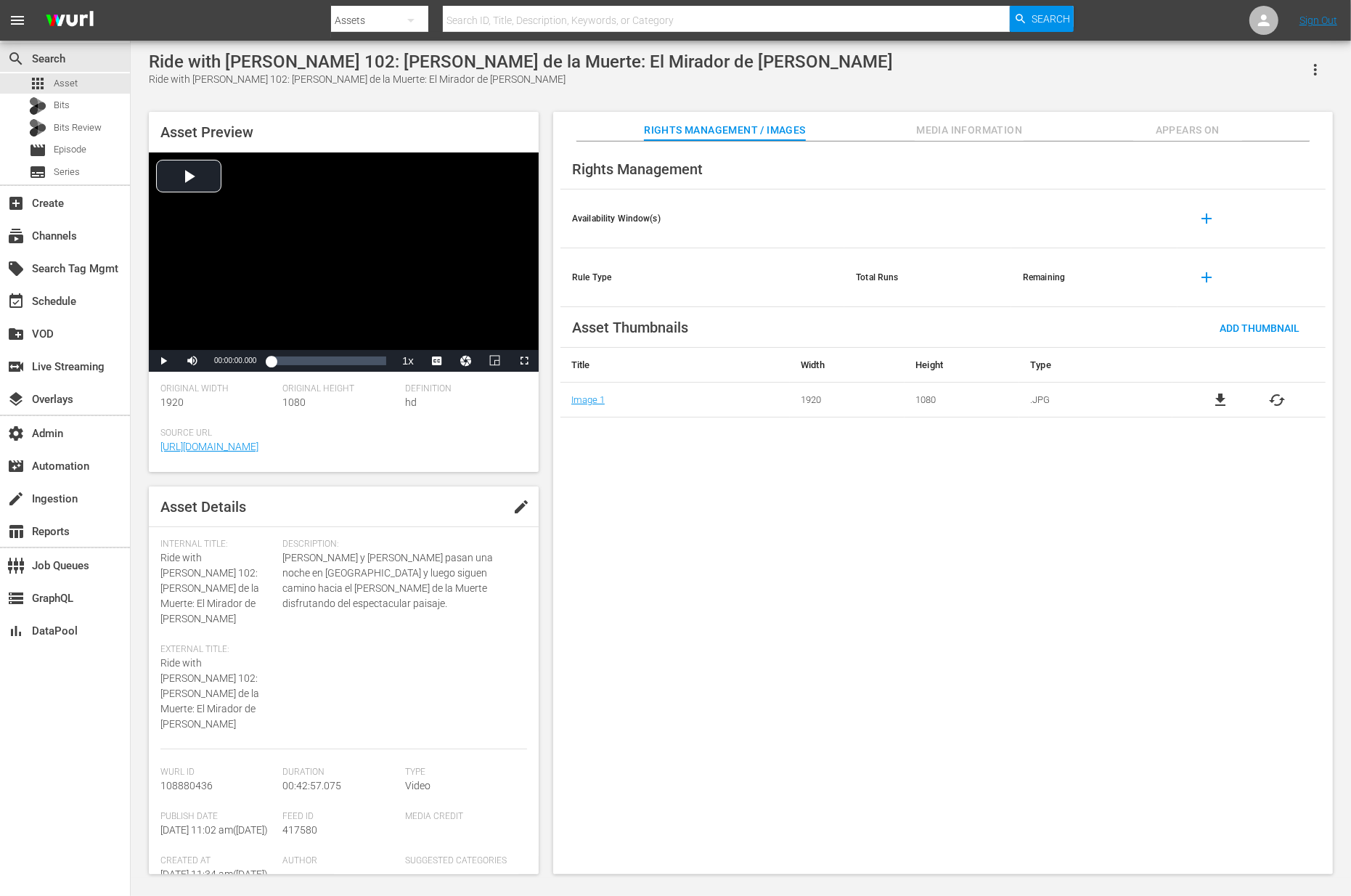
click at [426, 130] on div "Asset Preview Video Player is loading. Play Video Play Mute Current Time 00:00:…" at bounding box center [343, 292] width 390 height 360
click at [96, 90] on div "apps Asset" at bounding box center [65, 83] width 130 height 21
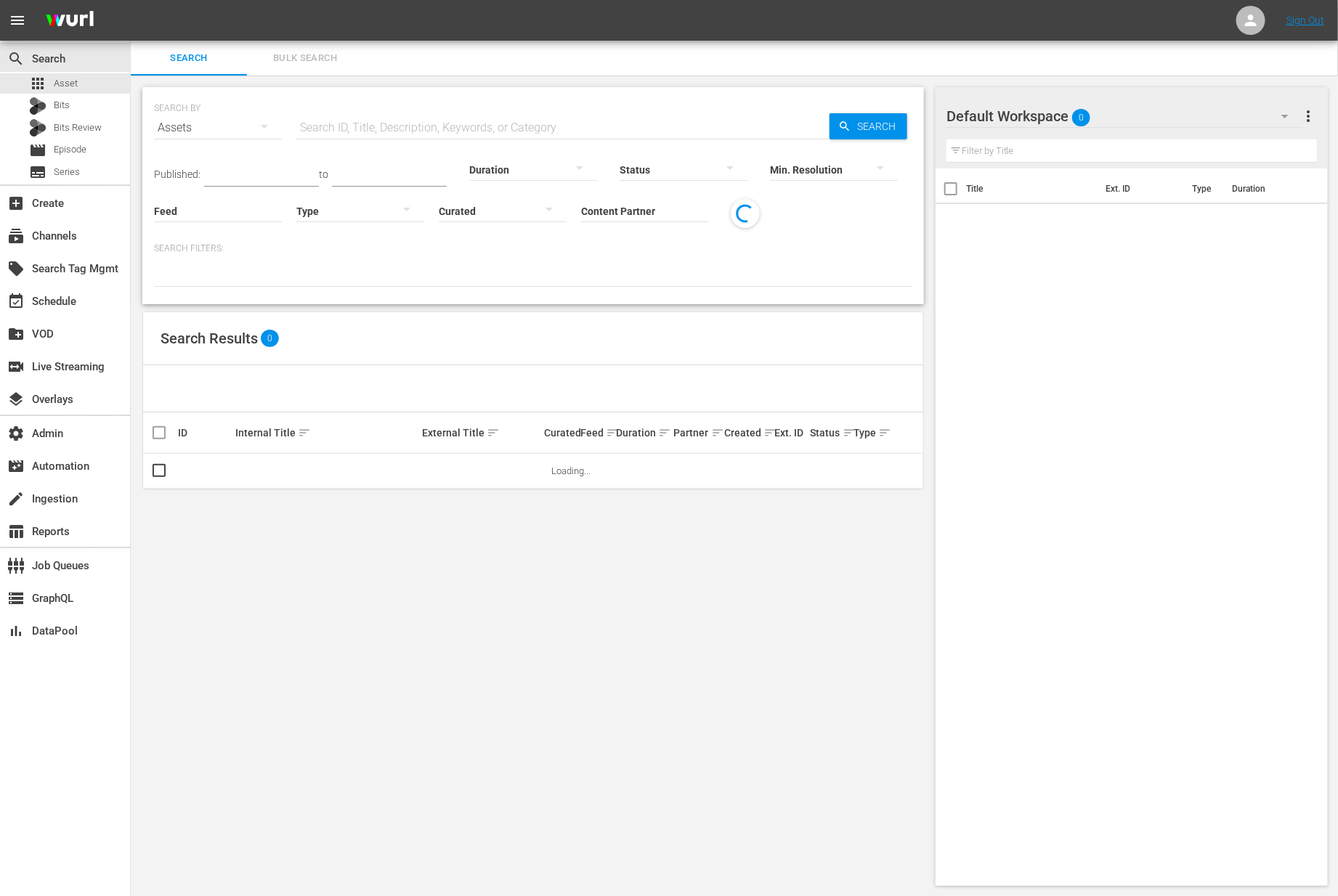
click at [399, 131] on input "text" at bounding box center [563, 128] width 533 height 35
paste input "Ride with Norman Reedus 103: Appalachia: Blue Ridge Parkway"
type input "Ride with Norman Reedus 103: Appalachia: Blue Ridge Parkway"
click at [857, 136] on div "Min. Resolution" at bounding box center [834, 160] width 128 height 52
click at [859, 128] on span "Search" at bounding box center [880, 126] width 56 height 26
